Goal: Obtain resource: Obtain resource

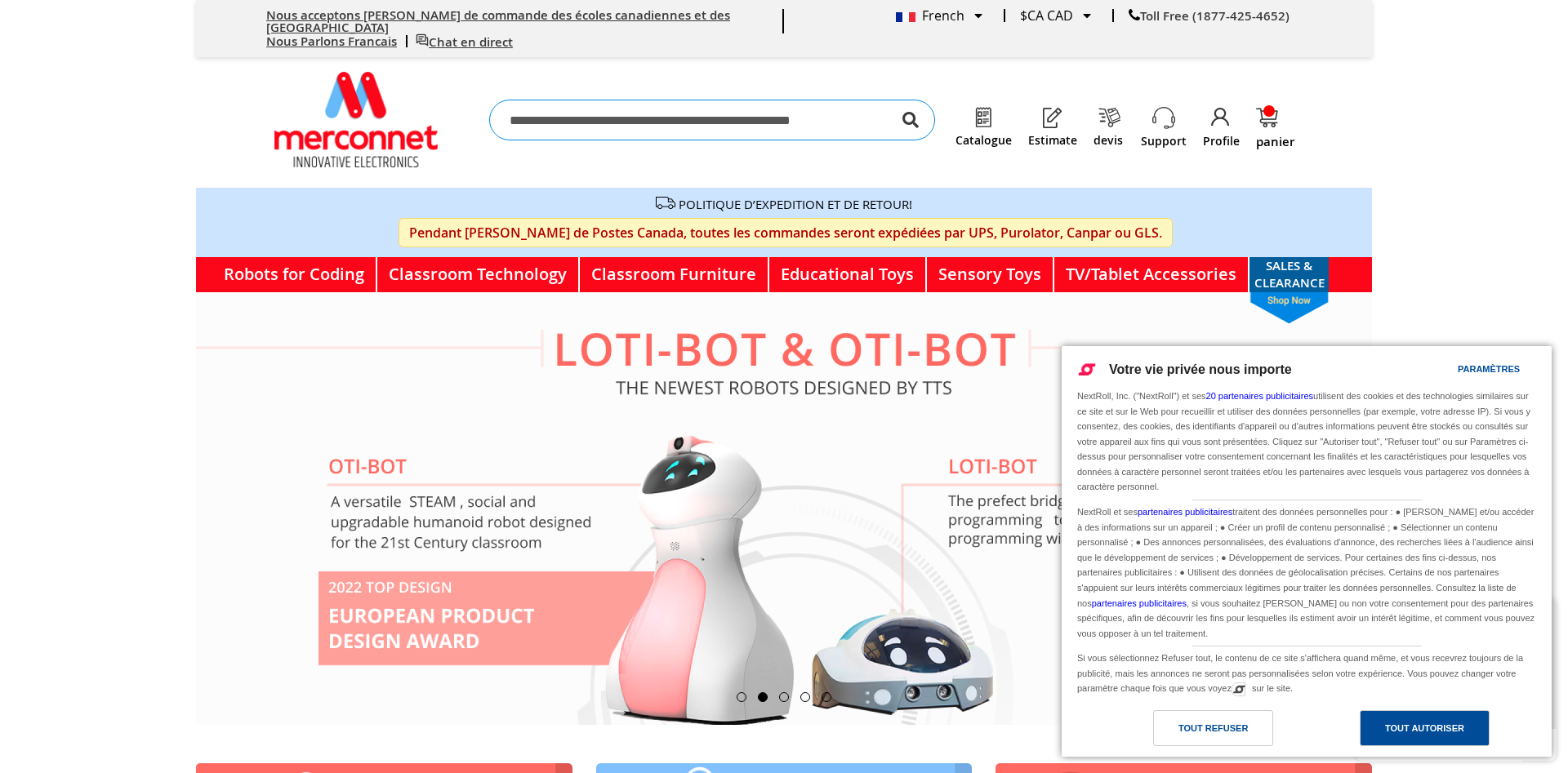
click at [1411, 727] on div "Tout autoriser" at bounding box center [1425, 727] width 79 height 18
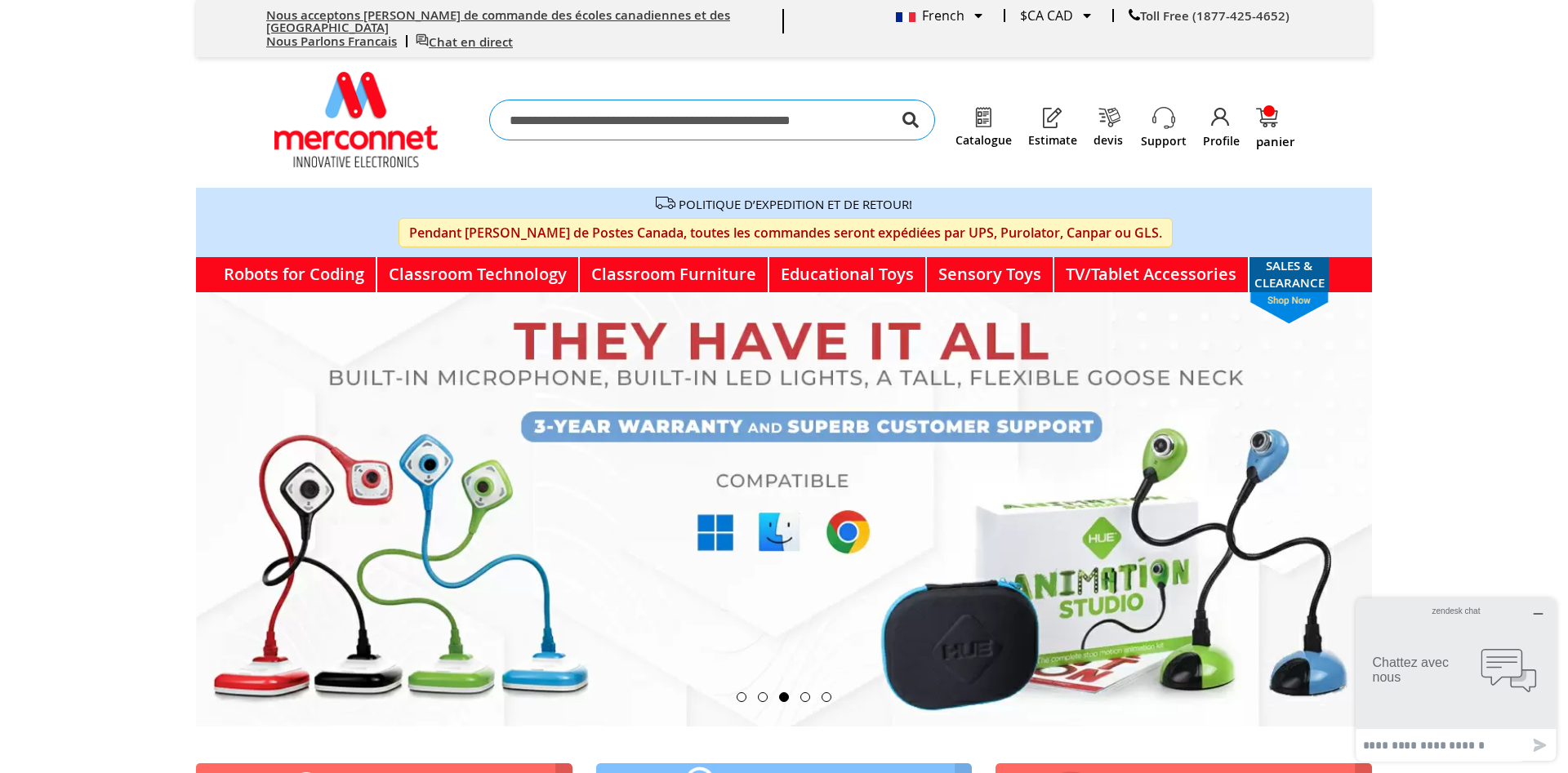
click at [1541, 611] on icon "button" at bounding box center [1539, 614] width 13 height 13
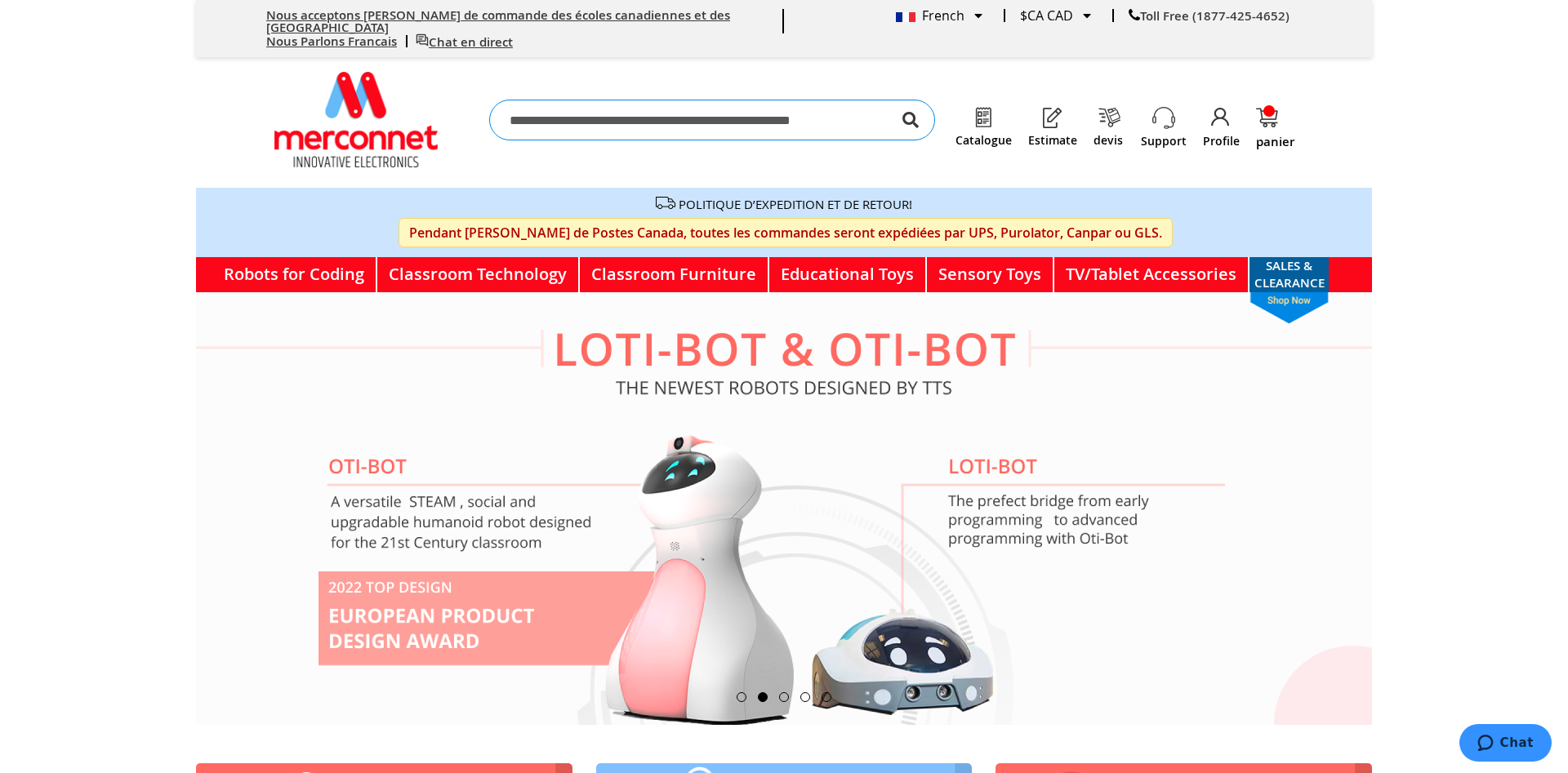
click at [990, 109] on img at bounding box center [984, 117] width 23 height 23
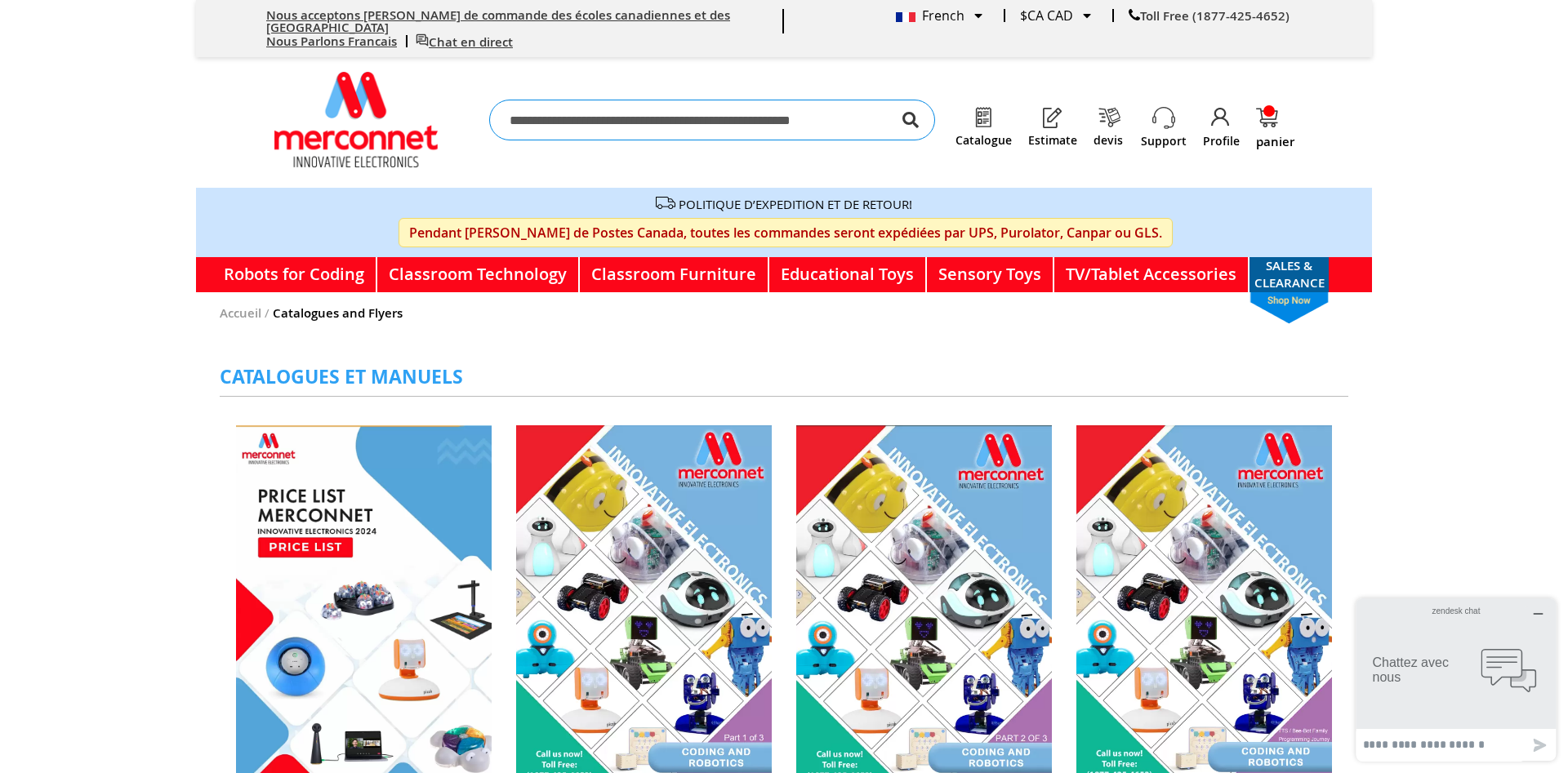
scroll to position [250, 0]
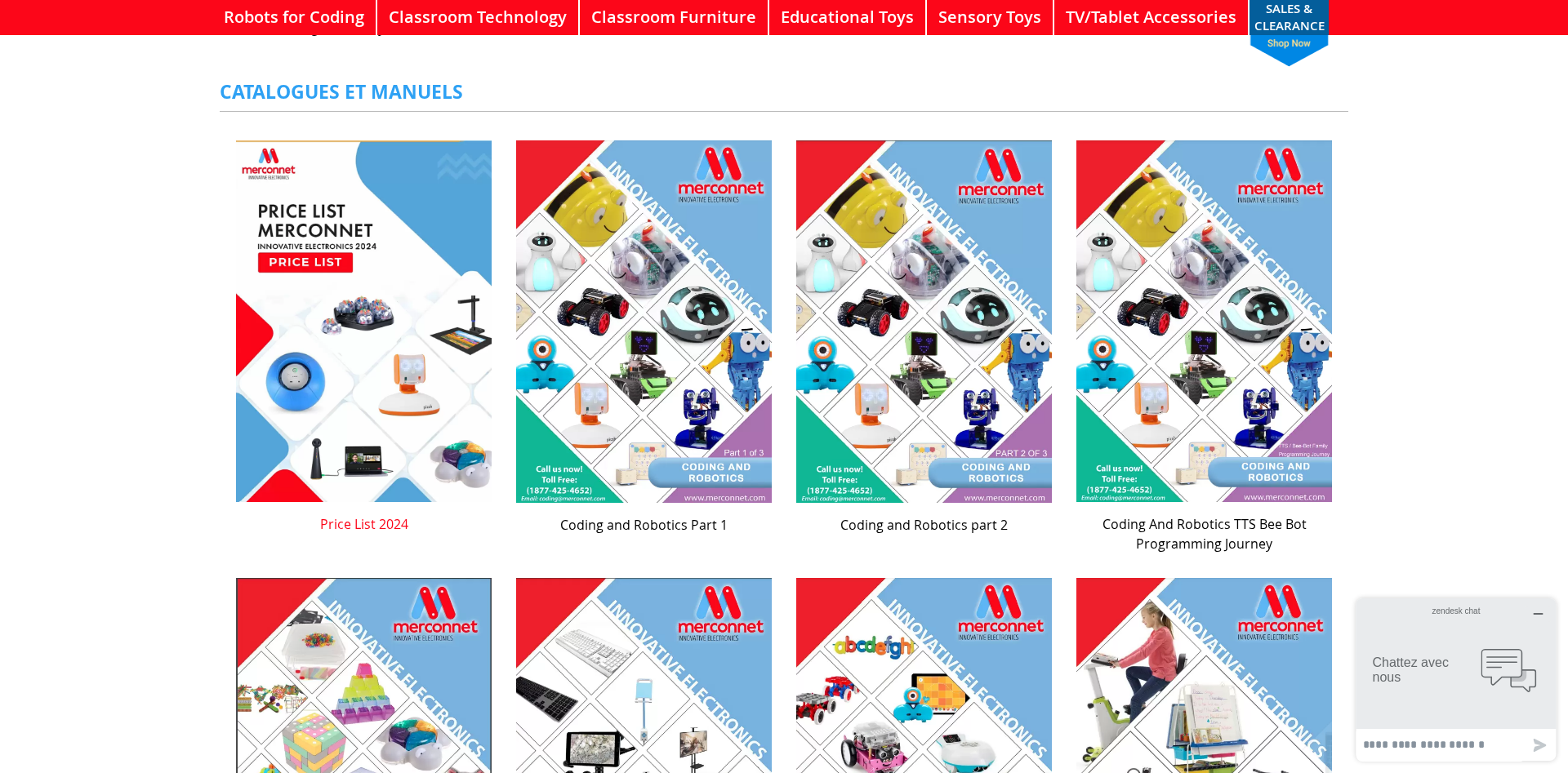
click at [368, 515] on span "Price List 2024" at bounding box center [364, 520] width 256 height 28
click at [633, 344] on img at bounding box center [644, 321] width 256 height 362
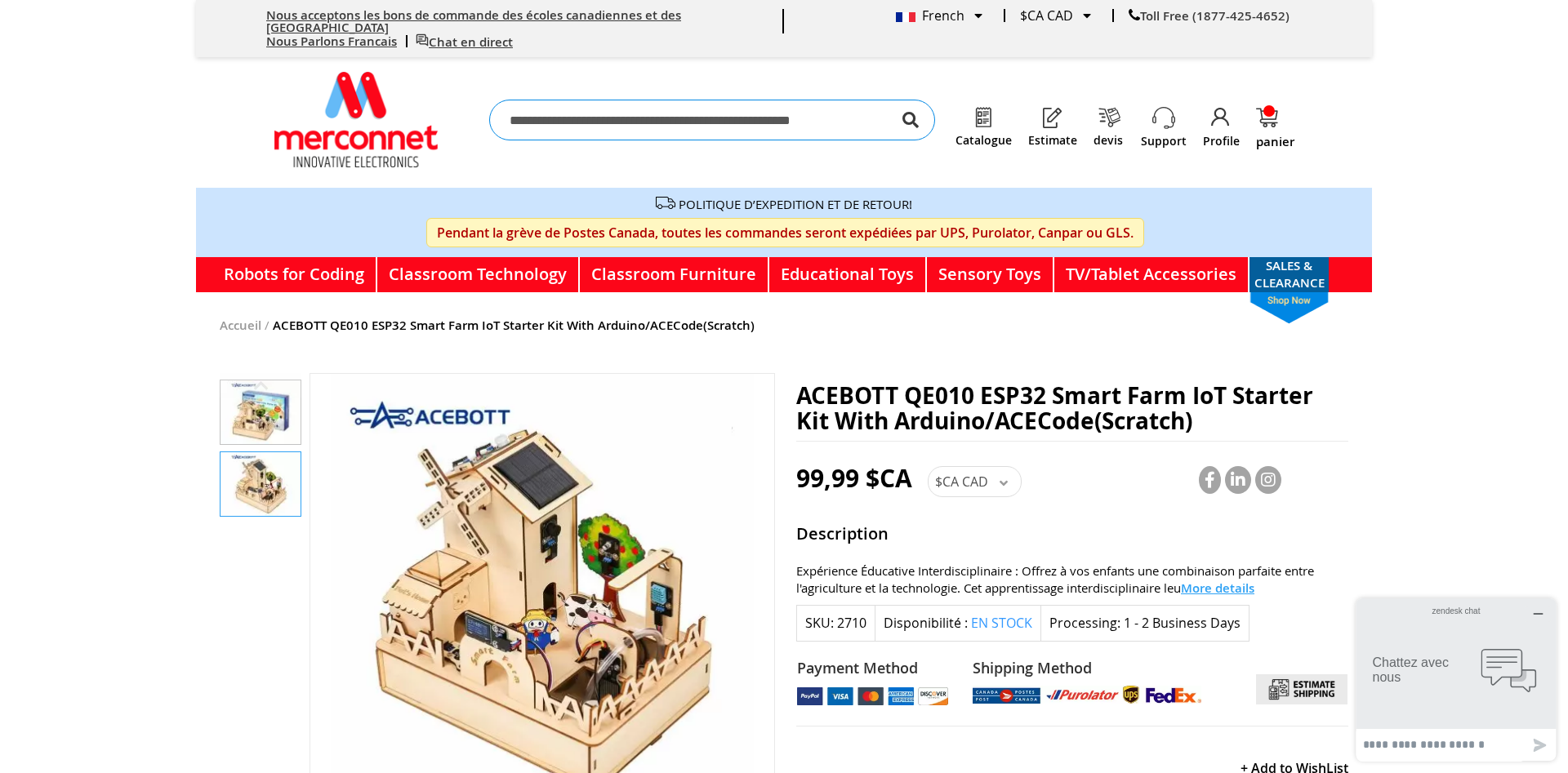
click at [263, 401] on img "ACEBOTT QE010 ESP32 Smart Farm IoT Starter Kit With Arduino/ACECode(Scratch)" at bounding box center [261, 412] width 80 height 63
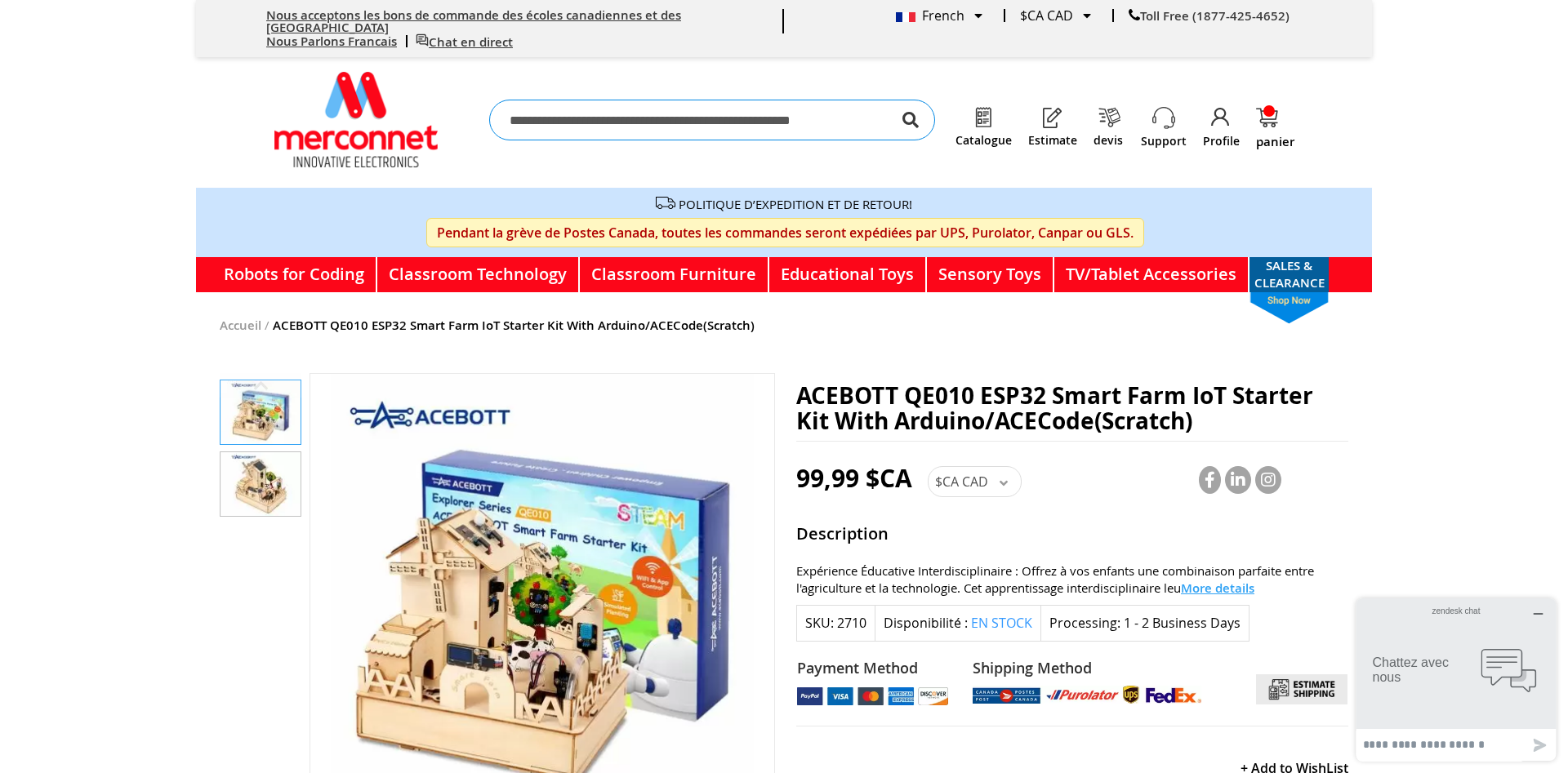
click at [248, 487] on img "ACEBOTT QE010 ESP32 Smart Farm IoT Starter Kit With Arduino/ACECode(Scratch)" at bounding box center [261, 484] width 80 height 63
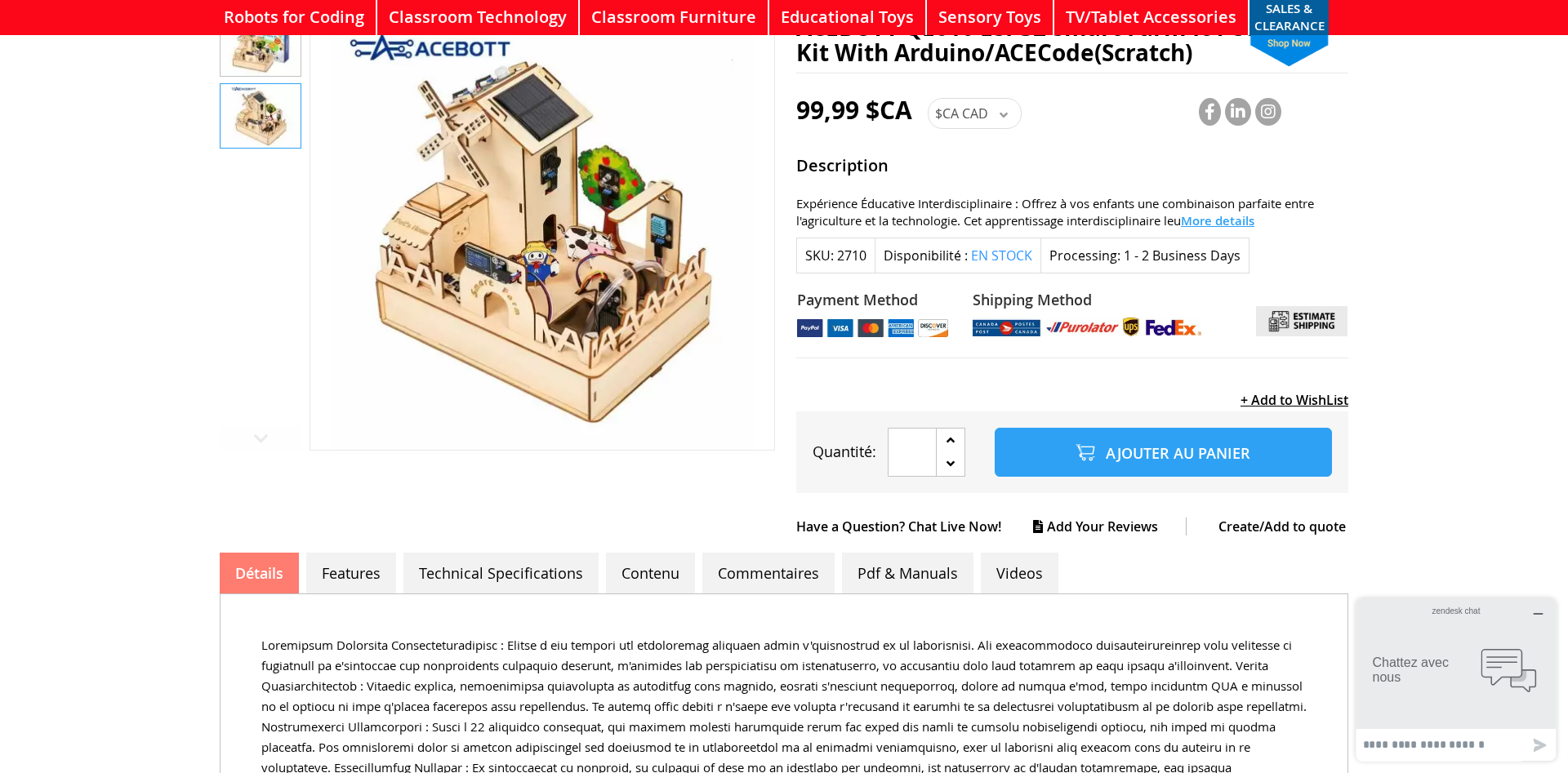
scroll to position [167, 0]
